Goal: Task Accomplishment & Management: Use online tool/utility

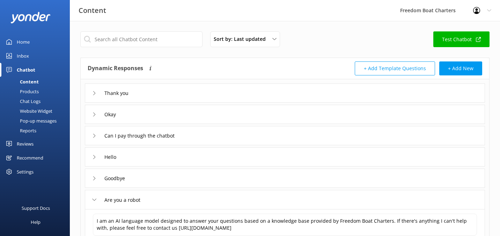
click at [359, 73] on button "+ Add Template Questions" at bounding box center [395, 68] width 80 height 14
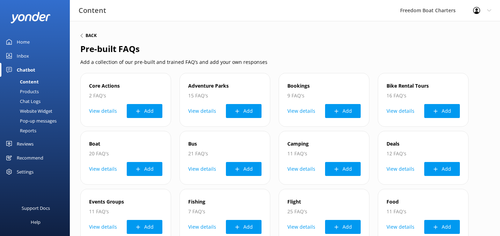
click at [87, 34] on h6 "Back" at bounding box center [91, 36] width 11 height 4
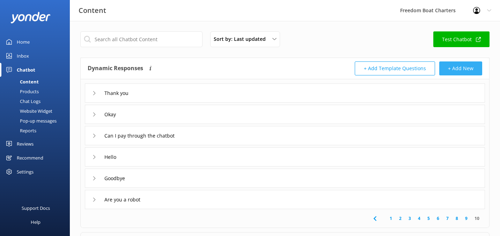
click at [474, 67] on button "+ Add New" at bounding box center [460, 68] width 43 height 14
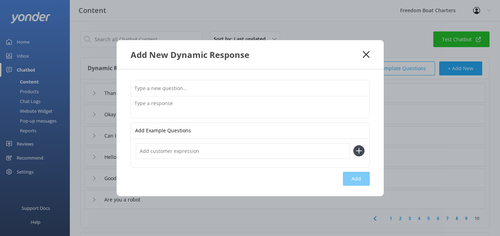
click at [254, 82] on input "text" at bounding box center [250, 88] width 239 height 16
type input "D"
